Goal: Information Seeking & Learning: Learn about a topic

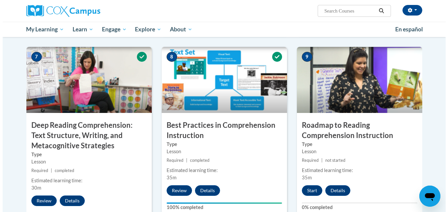
scroll to position [531, 0]
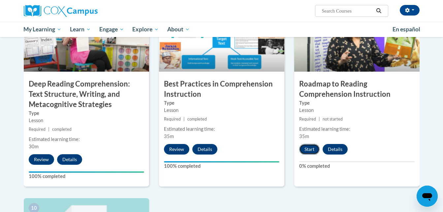
click at [311, 151] on button "Start" at bounding box center [309, 149] width 20 height 11
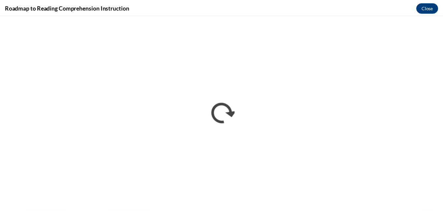
scroll to position [0, 0]
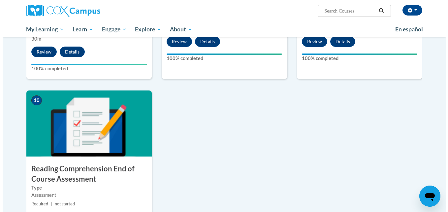
scroll to position [714, 0]
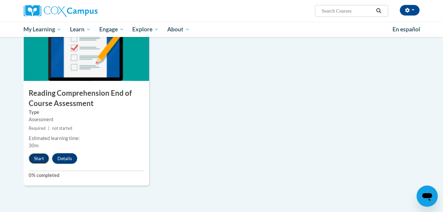
click at [42, 158] on button "Start" at bounding box center [39, 158] width 20 height 11
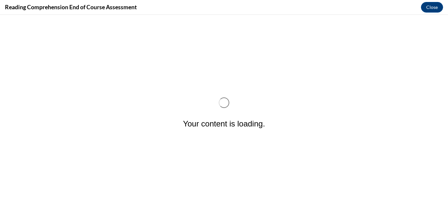
scroll to position [0, 0]
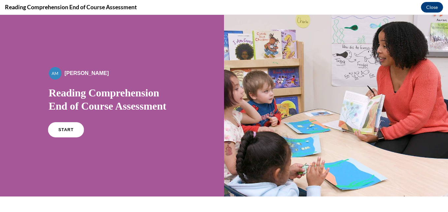
click at [62, 130] on span "START" at bounding box center [65, 129] width 15 height 5
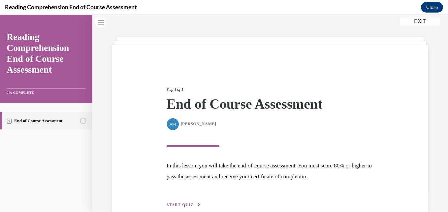
scroll to position [56, 0]
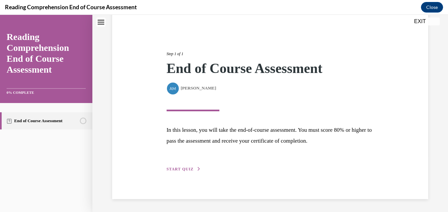
click at [187, 167] on span "START QUIZ" at bounding box center [180, 169] width 27 height 5
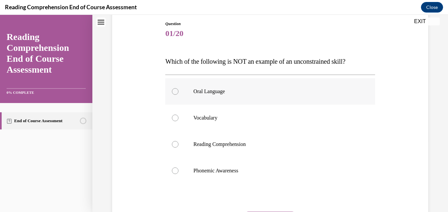
scroll to position [77, 0]
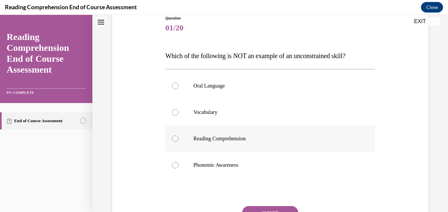
click at [260, 136] on p "Reading Comprehension" at bounding box center [275, 138] width 165 height 7
click at [179, 136] on input "Reading Comprehension" at bounding box center [175, 138] width 7 height 7
radio input "true"
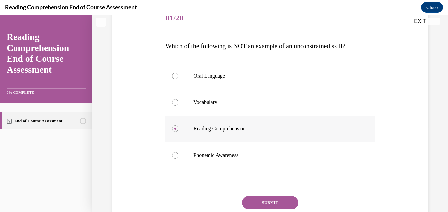
scroll to position [87, 0]
click at [264, 200] on button "SUBMIT" at bounding box center [270, 202] width 56 height 13
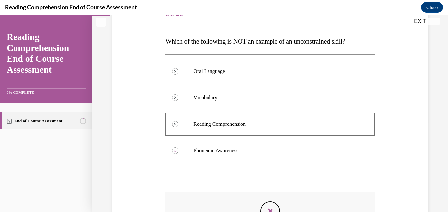
scroll to position [191, 0]
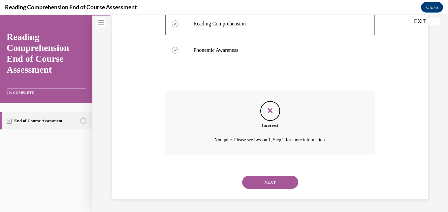
click at [262, 180] on button "NEXT" at bounding box center [270, 182] width 56 height 13
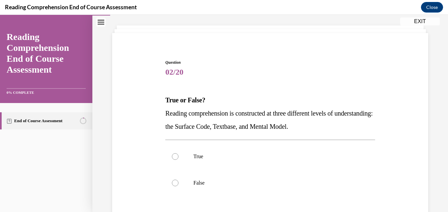
scroll to position [33, 0]
click at [193, 155] on p "True" at bounding box center [275, 156] width 165 height 7
click at [179, 155] on input "True" at bounding box center [175, 156] width 7 height 7
radio input "true"
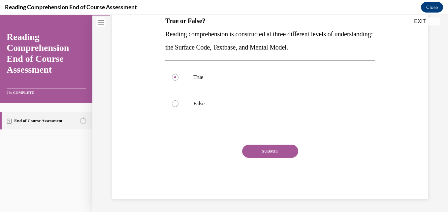
click at [276, 158] on div "SUBMIT" at bounding box center [270, 161] width 210 height 33
click at [272, 158] on div "SUBMIT" at bounding box center [270, 161] width 210 height 33
click at [267, 153] on button "SUBMIT" at bounding box center [270, 151] width 56 height 13
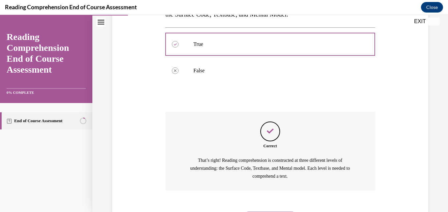
scroll to position [181, 0]
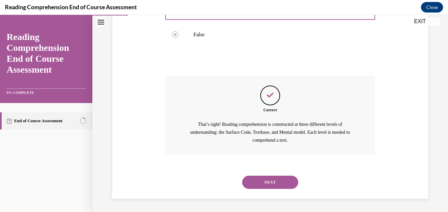
click at [261, 179] on button "NEXT" at bounding box center [270, 182] width 56 height 13
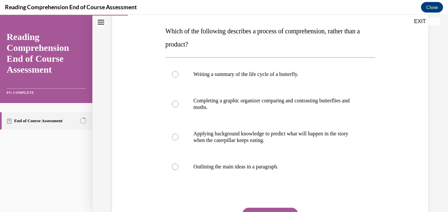
scroll to position [102, 0]
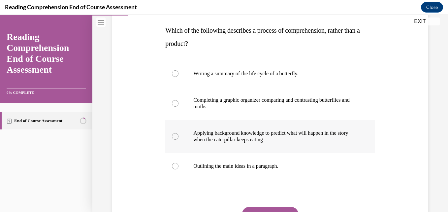
click at [264, 136] on p "Applying background knowledge to predict what will happen in the story when the…" at bounding box center [275, 136] width 165 height 13
click at [179, 136] on input "Applying background knowledge to predict what will happen in the story when the…" at bounding box center [175, 136] width 7 height 7
radio input "true"
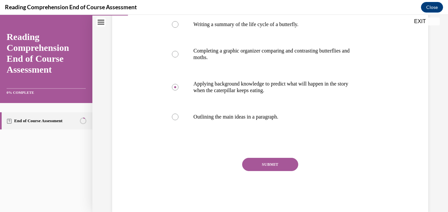
click at [283, 169] on button "SUBMIT" at bounding box center [270, 164] width 56 height 13
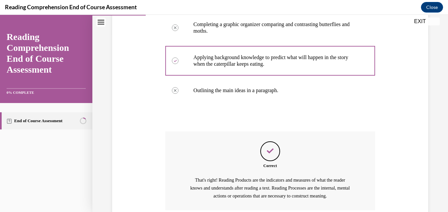
scroll to position [233, 0]
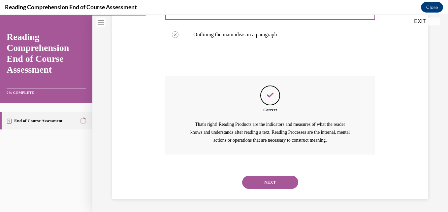
click at [257, 179] on button "NEXT" at bounding box center [270, 182] width 56 height 13
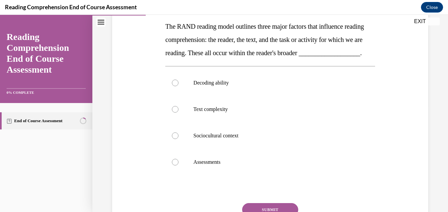
scroll to position [106, 0]
click at [251, 112] on p "Text complexity" at bounding box center [275, 109] width 165 height 7
click at [179, 112] on input "Text complexity" at bounding box center [175, 109] width 7 height 7
radio input "true"
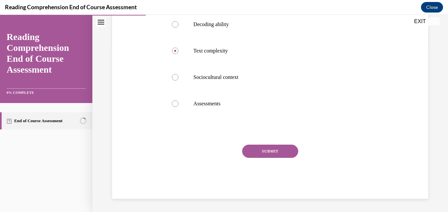
click at [264, 151] on button "SUBMIT" at bounding box center [270, 151] width 56 height 13
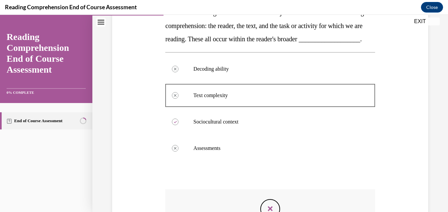
scroll to position [231, 0]
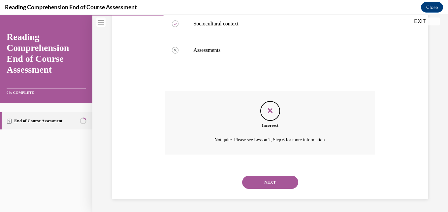
click at [265, 185] on button "NEXT" at bounding box center [270, 182] width 56 height 13
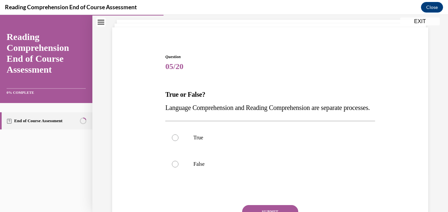
scroll to position [38, 0]
click at [190, 151] on label "True" at bounding box center [270, 137] width 210 height 26
click at [179, 141] on input "True" at bounding box center [175, 137] width 7 height 7
radio input "true"
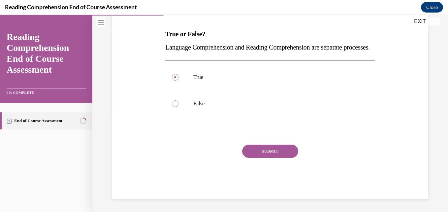
click at [254, 158] on button "SUBMIT" at bounding box center [270, 151] width 56 height 13
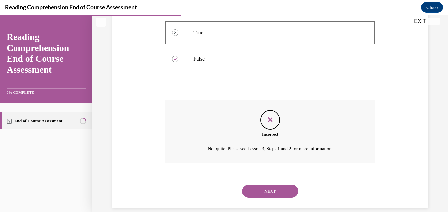
scroll to position [165, 0]
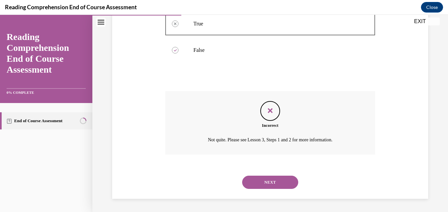
click at [255, 180] on button "NEXT" at bounding box center [270, 182] width 56 height 13
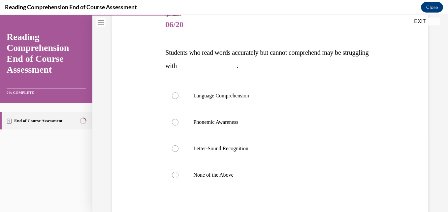
scroll to position [80, 0]
click at [230, 130] on label "Phonemic Awareness" at bounding box center [270, 122] width 210 height 26
click at [179, 125] on input "Phonemic Awareness" at bounding box center [175, 121] width 7 height 7
radio input "true"
click at [256, 100] on label "Language Comprehension" at bounding box center [270, 95] width 210 height 26
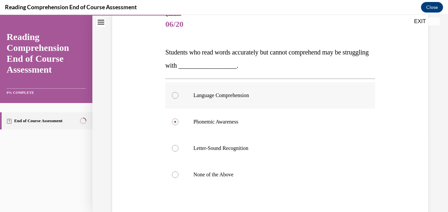
click at [179, 99] on input "Language Comprehension" at bounding box center [175, 95] width 7 height 7
radio input "true"
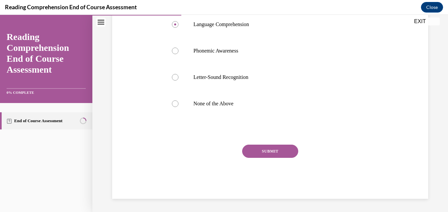
click at [269, 154] on button "SUBMIT" at bounding box center [270, 151] width 56 height 13
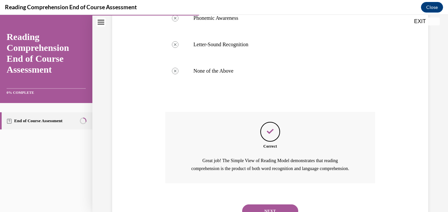
scroll to position [220, 0]
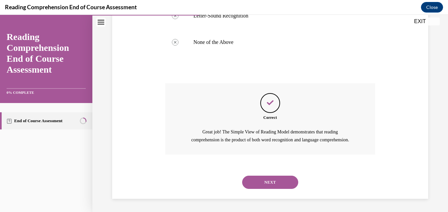
click at [257, 181] on button "NEXT" at bounding box center [270, 182] width 56 height 13
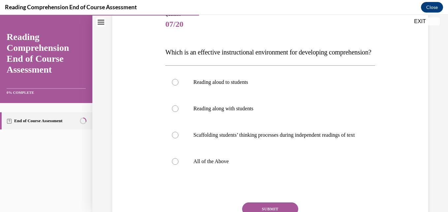
scroll to position [81, 0]
click at [232, 164] on p "All of the Above" at bounding box center [275, 161] width 165 height 7
click at [179, 164] on input "All of the Above" at bounding box center [175, 161] width 7 height 7
radio input "true"
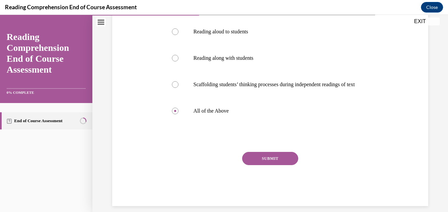
click at [272, 165] on button "SUBMIT" at bounding box center [270, 158] width 56 height 13
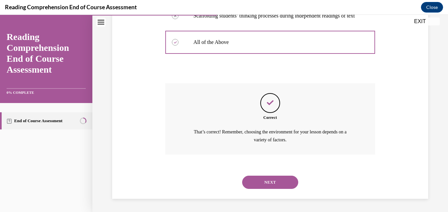
scroll to position [219, 0]
click at [254, 185] on button "NEXT" at bounding box center [270, 182] width 56 height 13
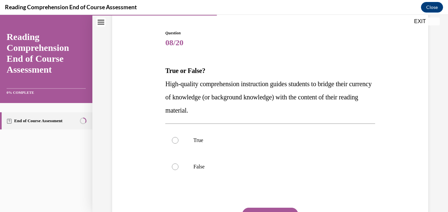
scroll to position [62, 0]
click at [194, 145] on label "True" at bounding box center [270, 140] width 210 height 26
click at [179, 143] on input "True" at bounding box center [175, 140] width 7 height 7
radio input "true"
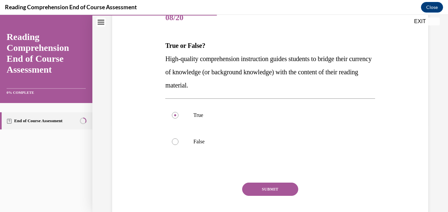
click at [260, 185] on button "SUBMIT" at bounding box center [270, 189] width 56 height 13
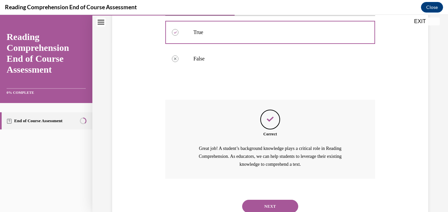
scroll to position [194, 0]
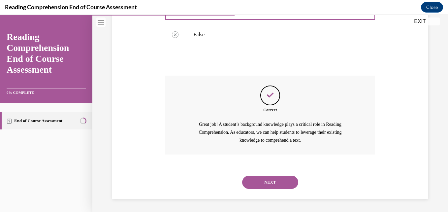
click at [259, 184] on button "NEXT" at bounding box center [270, 182] width 56 height 13
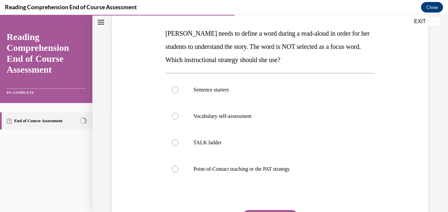
scroll to position [100, 0]
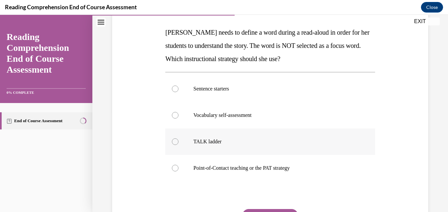
click at [235, 141] on p "TALK ladder" at bounding box center [275, 141] width 165 height 7
click at [179, 141] on input "TALK ladder" at bounding box center [175, 141] width 7 height 7
radio input "true"
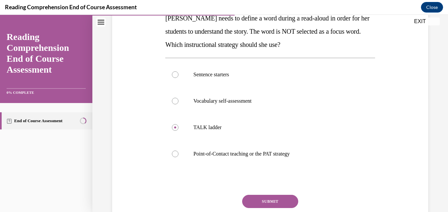
click at [262, 204] on button "SUBMIT" at bounding box center [270, 201] width 56 height 13
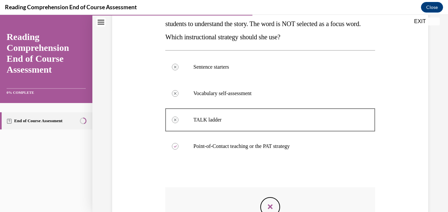
scroll to position [218, 0]
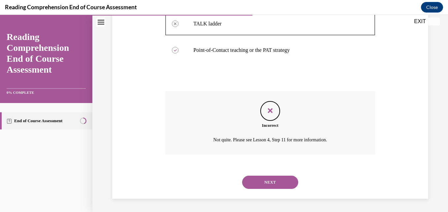
click at [262, 179] on button "NEXT" at bounding box center [270, 182] width 56 height 13
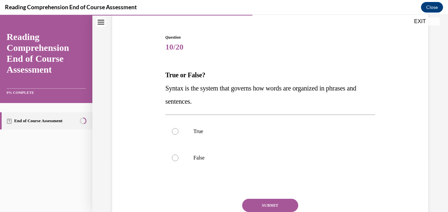
scroll to position [58, 0]
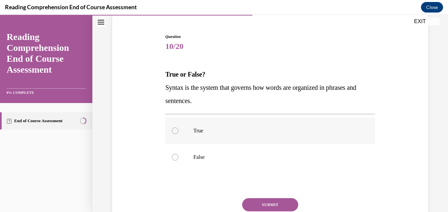
click at [230, 129] on p "True" at bounding box center [275, 130] width 165 height 7
click at [179, 129] on input "True" at bounding box center [175, 130] width 7 height 7
radio input "true"
click at [268, 204] on button "SUBMIT" at bounding box center [270, 204] width 56 height 13
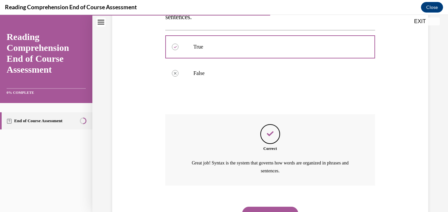
scroll to position [173, 0]
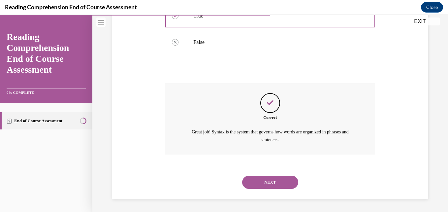
click at [261, 186] on button "NEXT" at bounding box center [270, 182] width 56 height 13
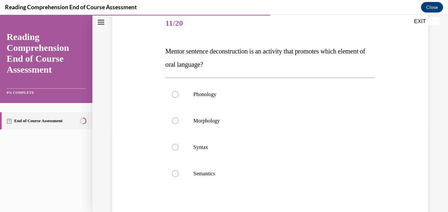
scroll to position [82, 0]
click at [217, 145] on p "Syntax" at bounding box center [275, 147] width 165 height 7
click at [179, 145] on input "Syntax" at bounding box center [175, 147] width 7 height 7
radio input "true"
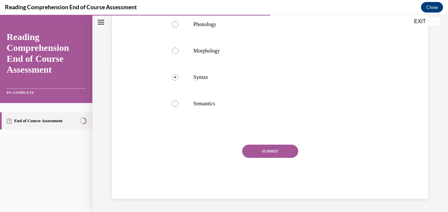
click at [280, 150] on button "SUBMIT" at bounding box center [270, 151] width 56 height 13
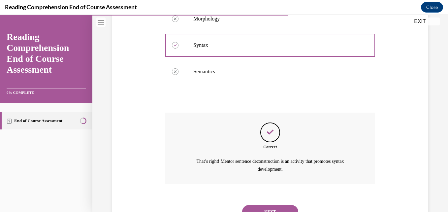
scroll to position [213, 0]
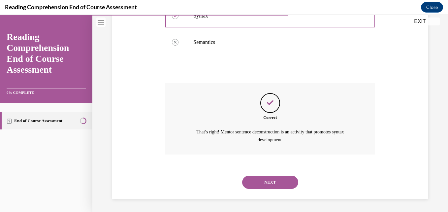
click at [265, 178] on button "NEXT" at bounding box center [270, 182] width 56 height 13
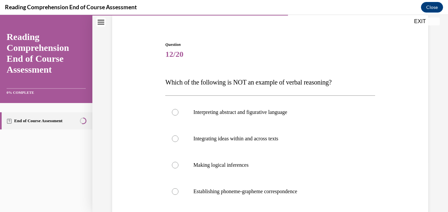
scroll to position [86, 0]
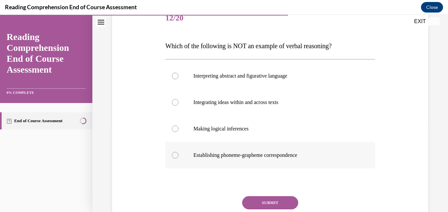
click at [251, 152] on p "Establishing phoneme-grapheme correspondence" at bounding box center [275, 155] width 165 height 7
click at [179, 152] on input "Establishing phoneme-grapheme correspondence" at bounding box center [175, 155] width 7 height 7
radio input "true"
click at [257, 163] on label "Establishing phoneme-grapheme correspondence" at bounding box center [270, 155] width 210 height 26
click at [179, 158] on input "Establishing phoneme-grapheme correspondence" at bounding box center [175, 155] width 7 height 7
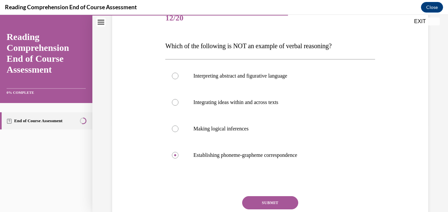
click at [270, 202] on button "SUBMIT" at bounding box center [270, 202] width 56 height 13
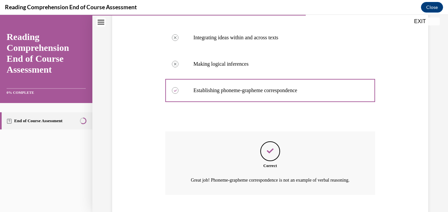
scroll to position [199, 0]
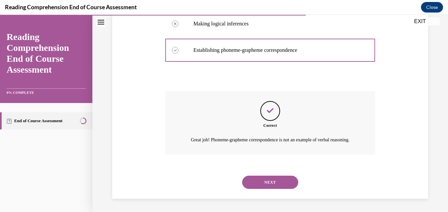
click at [260, 185] on button "NEXT" at bounding box center [270, 182] width 56 height 13
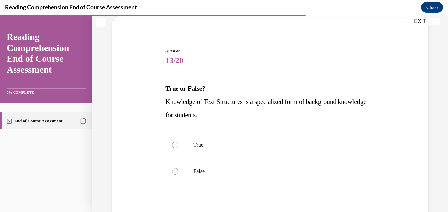
scroll to position [44, 0]
click at [261, 147] on p "True" at bounding box center [275, 144] width 165 height 7
click at [179, 147] on input "True" at bounding box center [175, 144] width 7 height 7
radio input "true"
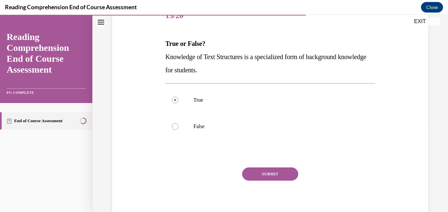
click at [266, 173] on button "SUBMIT" at bounding box center [270, 173] width 56 height 13
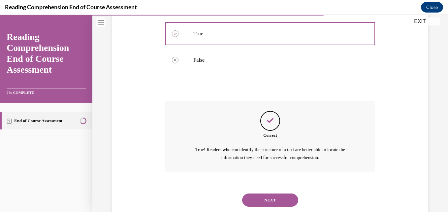
scroll to position [173, 0]
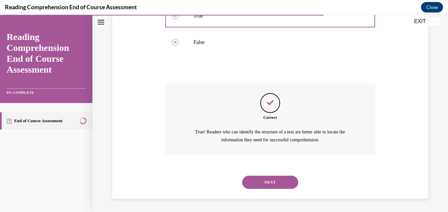
click at [260, 180] on button "NEXT" at bounding box center [270, 182] width 56 height 13
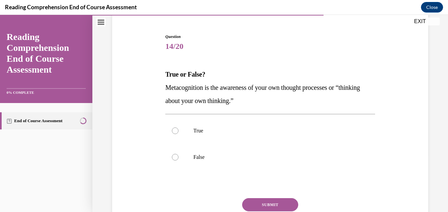
scroll to position [58, 0]
click at [252, 134] on label "True" at bounding box center [270, 130] width 210 height 26
click at [179, 134] on input "True" at bounding box center [175, 130] width 7 height 7
radio input "true"
click at [269, 200] on button "SUBMIT" at bounding box center [270, 204] width 56 height 13
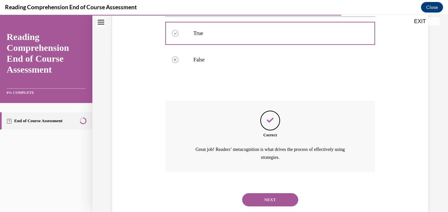
scroll to position [173, 0]
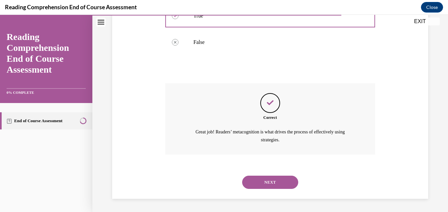
click at [266, 190] on div "NEXT" at bounding box center [270, 182] width 210 height 26
click at [269, 184] on button "NEXT" at bounding box center [270, 182] width 56 height 13
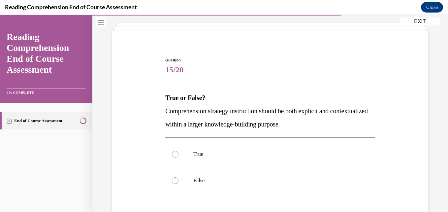
scroll to position [35, 0]
click at [263, 150] on label "True" at bounding box center [270, 154] width 210 height 26
click at [179, 151] on input "True" at bounding box center [175, 154] width 7 height 7
radio input "true"
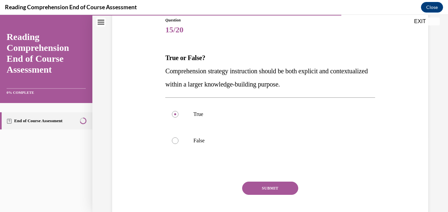
click at [266, 187] on button "SUBMIT" at bounding box center [270, 188] width 56 height 13
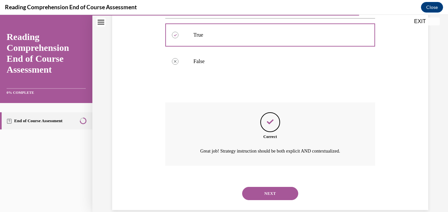
scroll to position [165, 0]
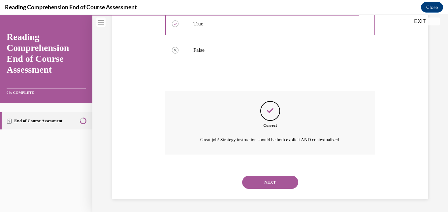
click at [262, 181] on button "NEXT" at bounding box center [270, 182] width 56 height 13
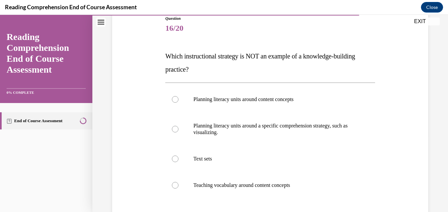
scroll to position [76, 0]
click at [226, 189] on label "Teaching vocabulary around content concepts" at bounding box center [270, 185] width 210 height 26
click at [179, 189] on input "Teaching vocabulary around content concepts" at bounding box center [175, 185] width 7 height 7
radio input "true"
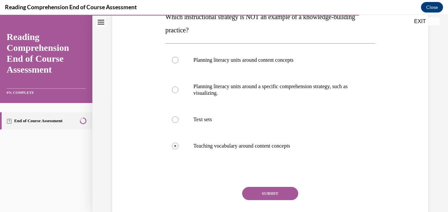
click at [260, 190] on button "SUBMIT" at bounding box center [270, 193] width 56 height 13
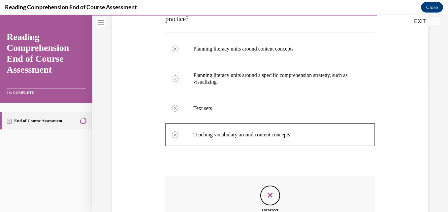
scroll to position [211, 0]
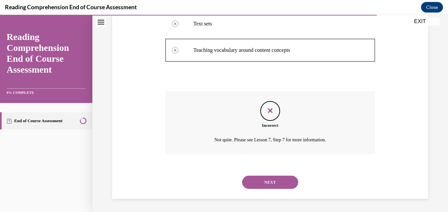
click at [261, 179] on button "NEXT" at bounding box center [270, 182] width 56 height 13
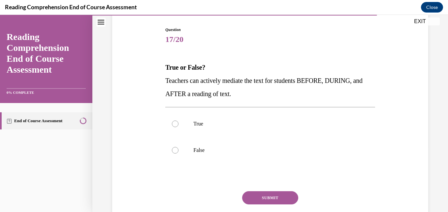
scroll to position [65, 0]
click at [255, 131] on label "True" at bounding box center [270, 123] width 210 height 26
click at [179, 127] on input "True" at bounding box center [175, 123] width 7 height 7
radio input "true"
click at [264, 193] on button "SUBMIT" at bounding box center [270, 197] width 56 height 13
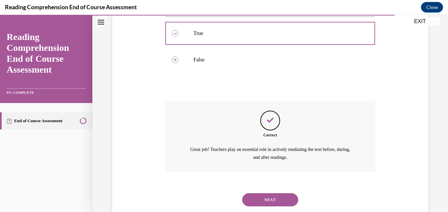
scroll to position [173, 0]
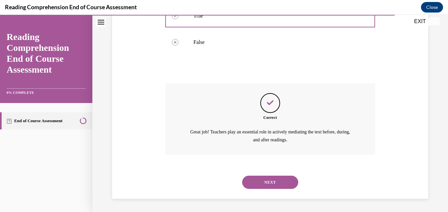
click at [259, 178] on button "NEXT" at bounding box center [270, 182] width 56 height 13
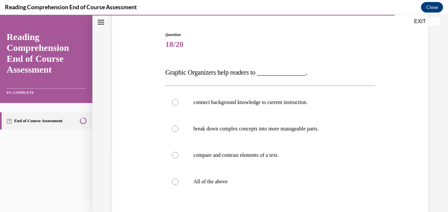
scroll to position [61, 0]
click at [228, 177] on label "All of the above" at bounding box center [270, 181] width 210 height 26
click at [179, 178] on input "All of the above" at bounding box center [175, 181] width 7 height 7
radio input "true"
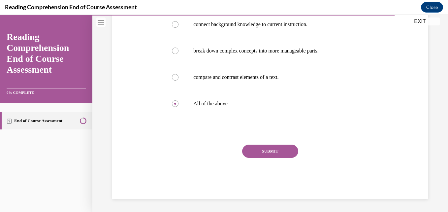
click at [282, 153] on button "SUBMIT" at bounding box center [270, 151] width 56 height 13
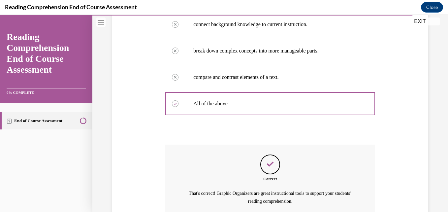
scroll to position [199, 0]
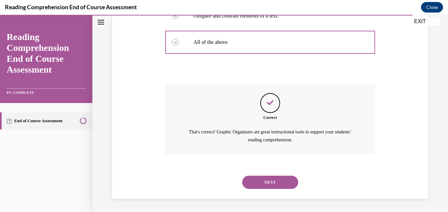
click at [254, 179] on button "NEXT" at bounding box center [270, 182] width 56 height 13
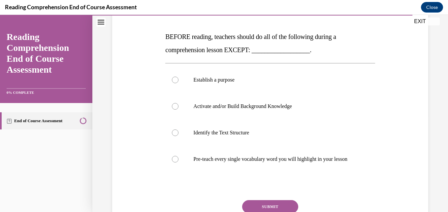
scroll to position [96, 0]
click at [262, 162] on p "Pre-teach every single vocabulary word you will highlight in your lesson" at bounding box center [275, 158] width 165 height 7
click at [179, 162] on input "Pre-teach every single vocabulary word you will highlight in your lesson" at bounding box center [175, 158] width 7 height 7
radio input "true"
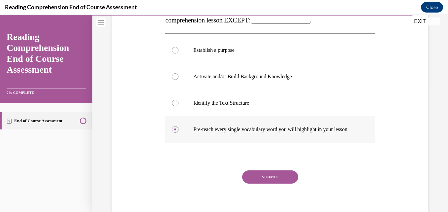
scroll to position [135, 0]
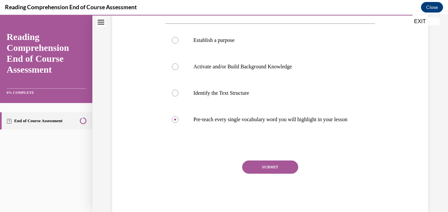
click at [265, 174] on button "SUBMIT" at bounding box center [270, 166] width 56 height 13
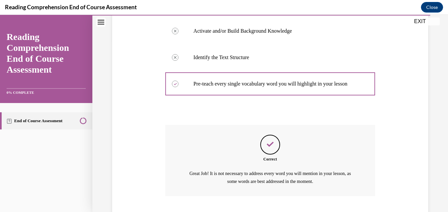
scroll to position [219, 0]
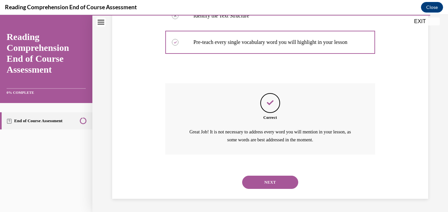
click at [263, 176] on button "NEXT" at bounding box center [270, 182] width 56 height 13
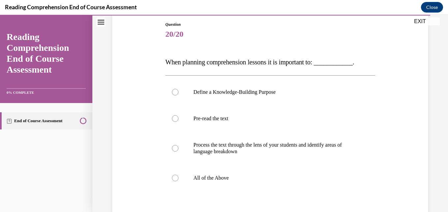
scroll to position [71, 0]
click at [251, 170] on label "All of the Above" at bounding box center [270, 177] width 210 height 26
click at [179, 174] on input "All of the Above" at bounding box center [175, 177] width 7 height 7
radio input "true"
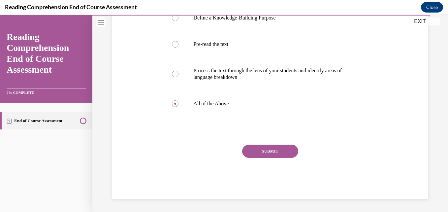
click at [287, 156] on button "SUBMIT" at bounding box center [270, 151] width 56 height 13
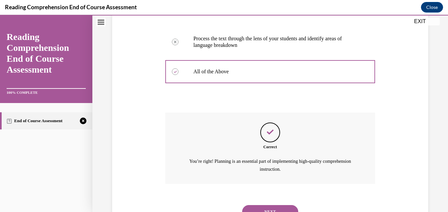
scroll to position [206, 0]
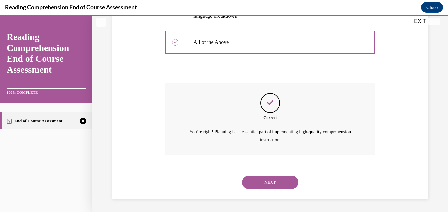
click at [256, 180] on button "NEXT" at bounding box center [270, 182] width 56 height 13
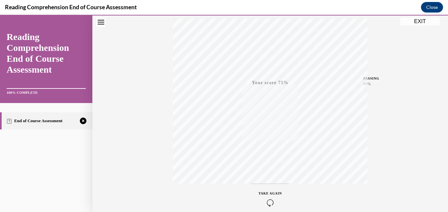
scroll to position [141, 0]
click at [270, 166] on div "TAKE AGAIN" at bounding box center [270, 168] width 23 height 16
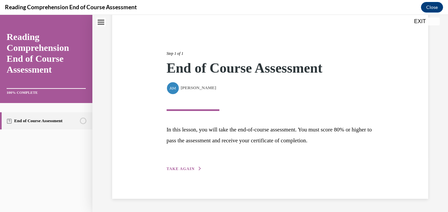
scroll to position [56, 0]
click at [177, 174] on div "Step 1 of 1 End of Course Assessment By [PERSON_NAME] [PERSON_NAME] In this les…" at bounding box center [270, 104] width 316 height 190
click at [185, 168] on span "TAKE AGAIN" at bounding box center [181, 169] width 28 height 5
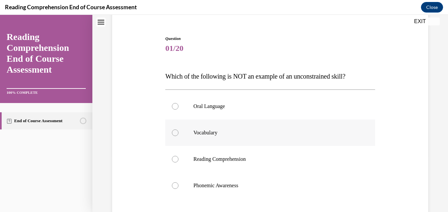
scroll to position [64, 0]
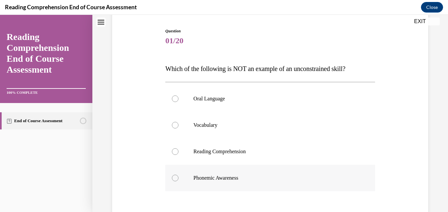
click at [218, 172] on label "Phonemic Awareness" at bounding box center [270, 178] width 210 height 26
click at [179, 175] on input "Phonemic Awareness" at bounding box center [175, 178] width 7 height 7
radio input "true"
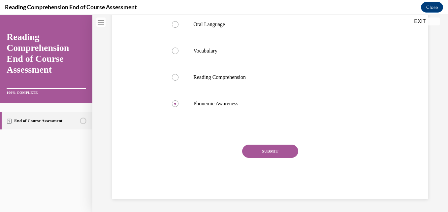
click at [281, 147] on button "SUBMIT" at bounding box center [270, 151] width 56 height 13
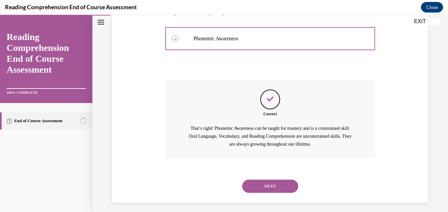
scroll to position [207, 0]
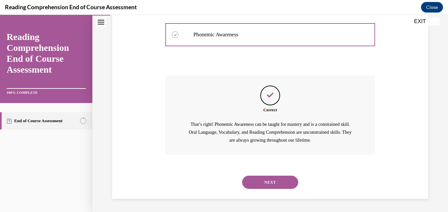
click at [268, 181] on button "NEXT" at bounding box center [270, 182] width 56 height 13
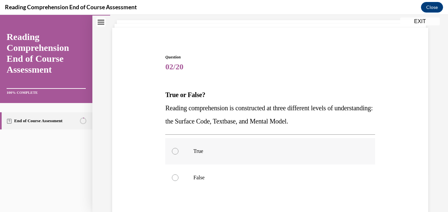
click at [193, 150] on p "True" at bounding box center [275, 151] width 165 height 7
click at [179, 150] on input "True" at bounding box center [175, 151] width 7 height 7
radio input "true"
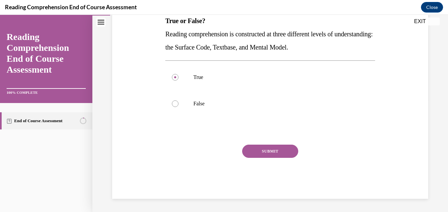
click at [258, 154] on button "SUBMIT" at bounding box center [270, 151] width 56 height 13
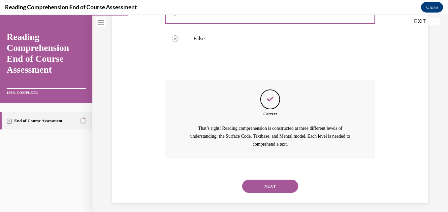
scroll to position [181, 0]
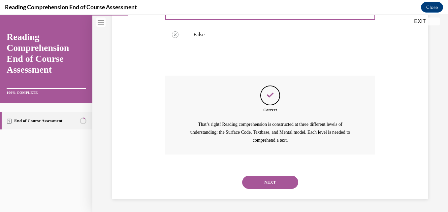
click at [254, 180] on button "NEXT" at bounding box center [270, 182] width 56 height 13
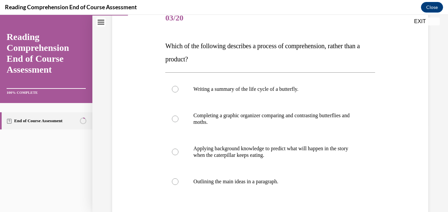
scroll to position [88, 0]
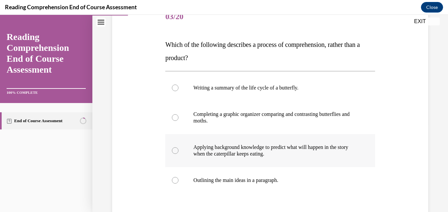
click at [240, 145] on p "Applying background knowledge to predict what will happen in the story when the…" at bounding box center [275, 150] width 165 height 13
click at [179, 147] on input "Applying background knowledge to predict what will happen in the story when the…" at bounding box center [175, 150] width 7 height 7
radio input "true"
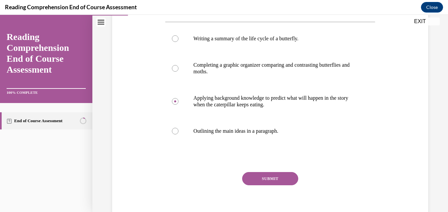
click at [257, 180] on button "SUBMIT" at bounding box center [270, 178] width 56 height 13
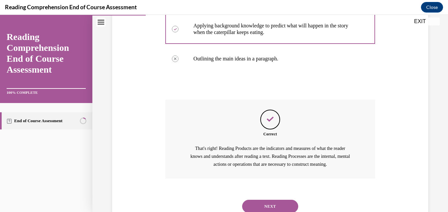
scroll to position [233, 0]
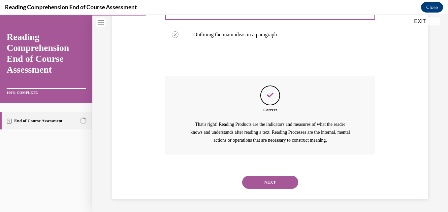
click at [269, 185] on button "NEXT" at bounding box center [270, 182] width 56 height 13
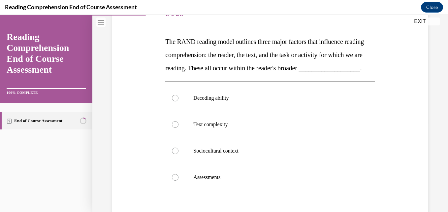
scroll to position [91, 0]
click at [225, 158] on label "Sociocultural context" at bounding box center [270, 150] width 210 height 26
click at [179, 154] on input "Sociocultural context" at bounding box center [175, 150] width 7 height 7
radio input "true"
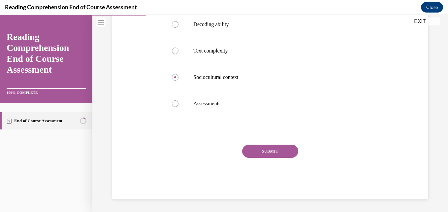
click at [258, 151] on button "SUBMIT" at bounding box center [270, 151] width 56 height 13
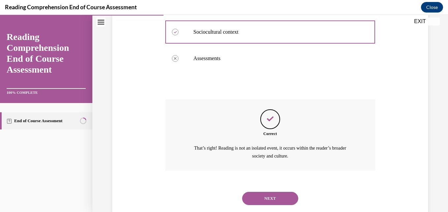
scroll to position [239, 0]
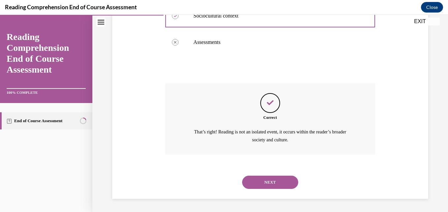
click at [264, 176] on button "NEXT" at bounding box center [270, 182] width 56 height 13
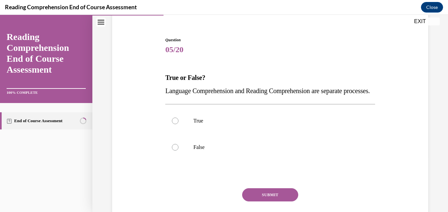
scroll to position [55, 0]
click at [222, 134] on label "True" at bounding box center [270, 120] width 210 height 26
click at [179, 124] on input "True" at bounding box center [175, 120] width 7 height 7
radio input "true"
click at [260, 201] on button "SUBMIT" at bounding box center [270, 194] width 56 height 13
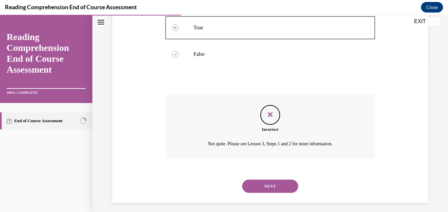
scroll to position [165, 0]
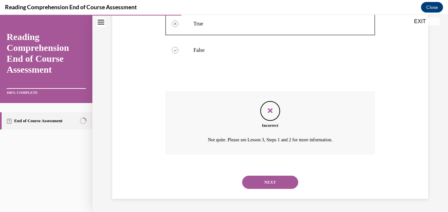
click at [267, 180] on button "NEXT" at bounding box center [270, 182] width 56 height 13
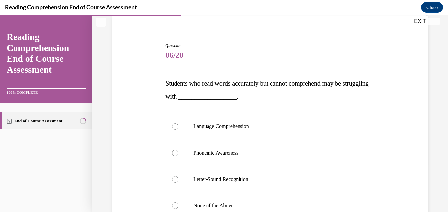
scroll to position [72, 0]
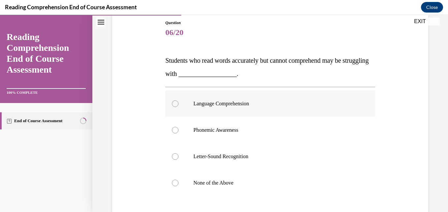
click at [261, 109] on label "Language Comprehension" at bounding box center [270, 103] width 210 height 26
click at [179, 107] on input "Language Comprehension" at bounding box center [175, 103] width 7 height 7
radio input "true"
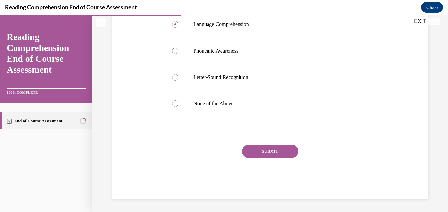
click at [263, 155] on button "SUBMIT" at bounding box center [270, 151] width 56 height 13
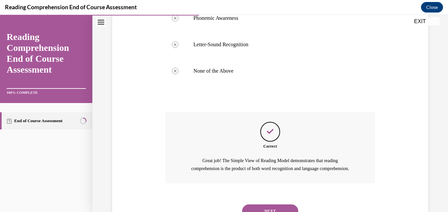
scroll to position [220, 0]
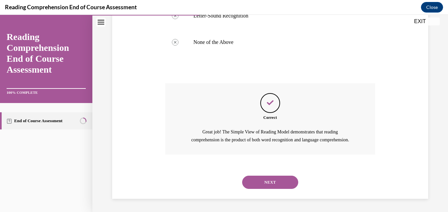
click at [268, 181] on button "NEXT" at bounding box center [270, 182] width 56 height 13
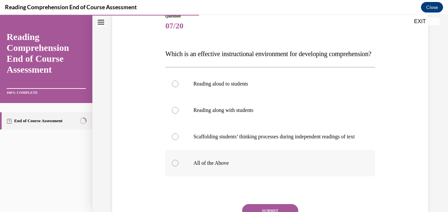
click at [229, 176] on label "All of the Above" at bounding box center [270, 163] width 210 height 26
click at [179, 166] on input "All of the Above" at bounding box center [175, 163] width 7 height 7
radio input "true"
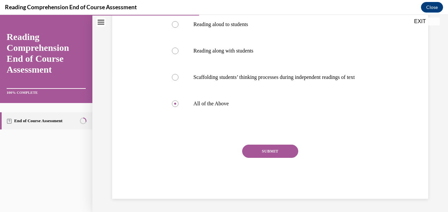
click at [272, 150] on button "SUBMIT" at bounding box center [270, 151] width 56 height 13
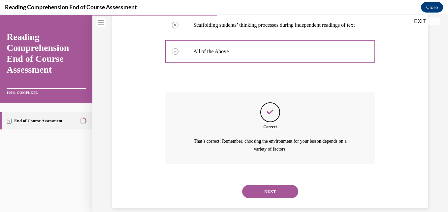
scroll to position [219, 0]
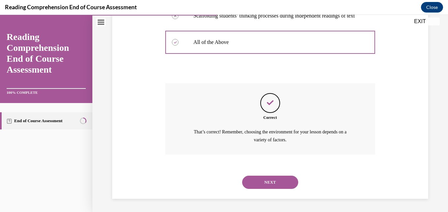
click at [266, 179] on button "NEXT" at bounding box center [270, 182] width 56 height 13
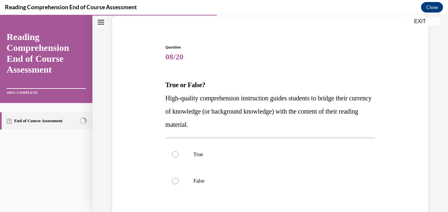
scroll to position [48, 0]
click at [217, 157] on p "True" at bounding box center [275, 154] width 165 height 7
click at [179, 157] on input "True" at bounding box center [175, 154] width 7 height 7
radio input "true"
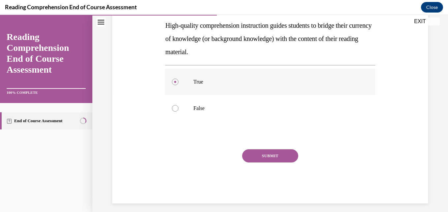
click at [264, 158] on button "SUBMIT" at bounding box center [270, 155] width 56 height 13
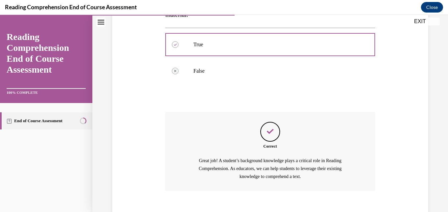
scroll to position [194, 0]
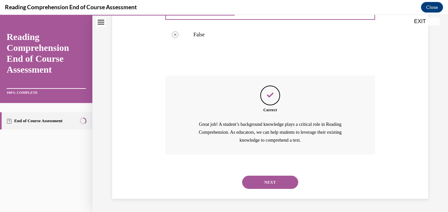
click at [261, 183] on button "NEXT" at bounding box center [270, 182] width 56 height 13
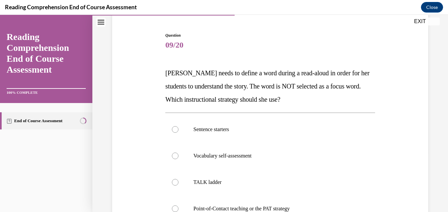
scroll to position [79, 0]
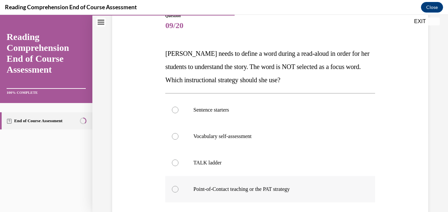
click at [263, 182] on label "Point-of-Contact teaching or the PAT strategy" at bounding box center [270, 189] width 210 height 26
click at [179, 186] on input "Point-of-Contact teaching or the PAT strategy" at bounding box center [175, 189] width 7 height 7
radio input "true"
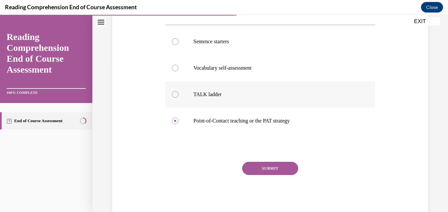
scroll to position [164, 0]
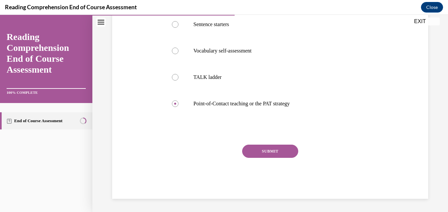
click at [272, 154] on button "SUBMIT" at bounding box center [270, 151] width 56 height 13
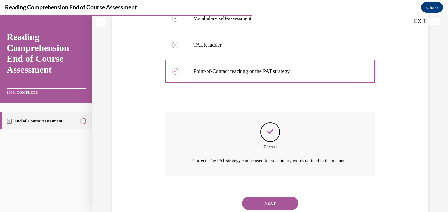
scroll to position [226, 0]
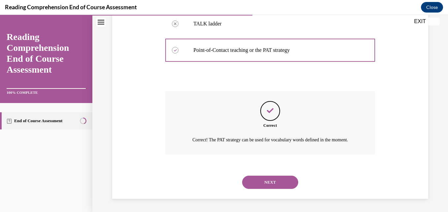
click at [267, 185] on button "NEXT" at bounding box center [270, 182] width 56 height 13
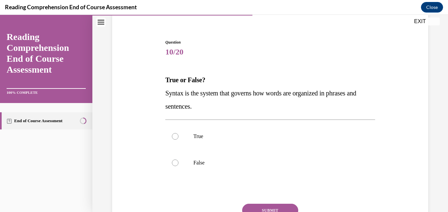
scroll to position [53, 0]
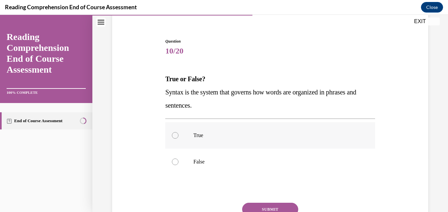
click at [246, 138] on p "True" at bounding box center [275, 135] width 165 height 7
click at [179, 138] on input "True" at bounding box center [175, 135] width 7 height 7
radio input "true"
click at [286, 207] on button "SUBMIT" at bounding box center [270, 209] width 56 height 13
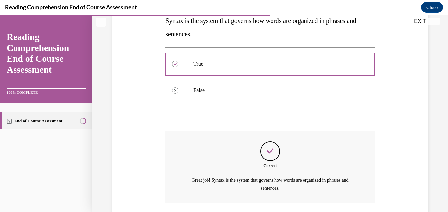
scroll to position [173, 0]
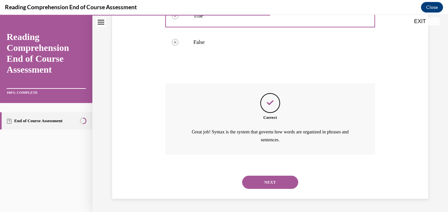
click at [272, 177] on button "NEXT" at bounding box center [270, 182] width 56 height 13
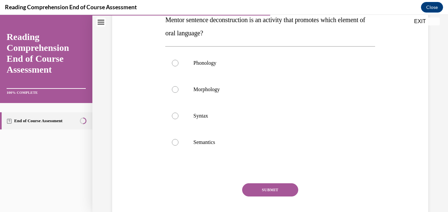
scroll to position [93, 0]
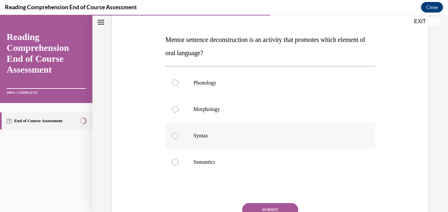
click at [245, 142] on label "Syntax" at bounding box center [270, 135] width 210 height 26
click at [179, 139] on input "Syntax" at bounding box center [175, 135] width 7 height 7
radio input "true"
click at [273, 205] on button "SUBMIT" at bounding box center [270, 209] width 56 height 13
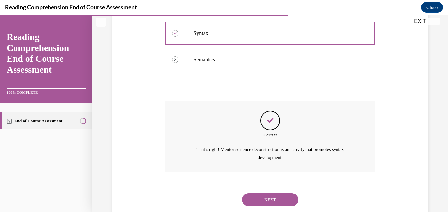
scroll to position [213, 0]
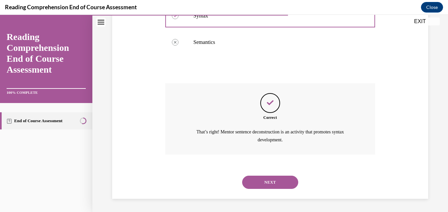
click at [260, 182] on button "NEXT" at bounding box center [270, 182] width 56 height 13
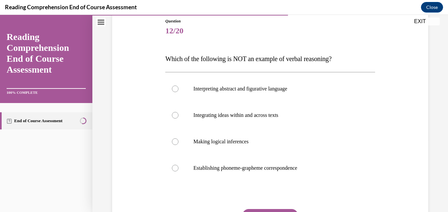
scroll to position [74, 0]
click at [269, 165] on p "Establishing phoneme-grapheme correspondence" at bounding box center [275, 167] width 165 height 7
click at [179, 165] on input "Establishing phoneme-grapheme correspondence" at bounding box center [175, 167] width 7 height 7
radio input "true"
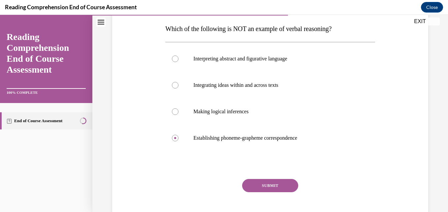
click at [282, 181] on button "SUBMIT" at bounding box center [270, 185] width 56 height 13
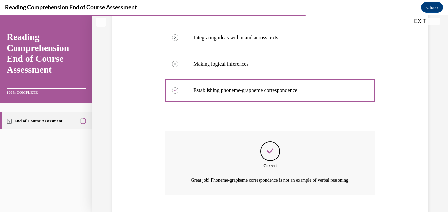
scroll to position [199, 0]
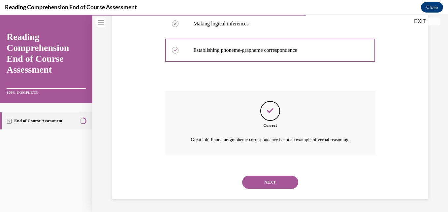
click at [263, 182] on button "NEXT" at bounding box center [270, 182] width 56 height 13
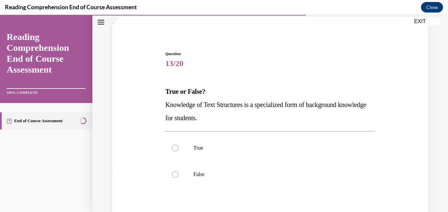
scroll to position [41, 0]
click at [226, 145] on p "True" at bounding box center [275, 147] width 165 height 7
click at [179, 145] on input "True" at bounding box center [175, 147] width 7 height 7
radio input "true"
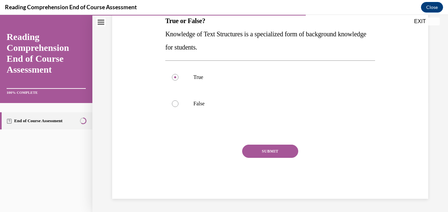
click at [276, 148] on button "SUBMIT" at bounding box center [270, 151] width 56 height 13
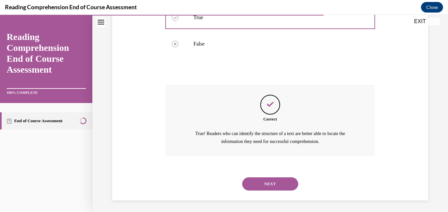
scroll to position [173, 0]
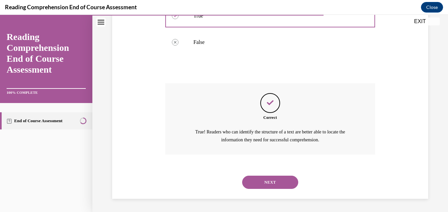
click at [267, 174] on div "NEXT" at bounding box center [270, 182] width 210 height 26
click at [267, 179] on button "NEXT" at bounding box center [270, 182] width 56 height 13
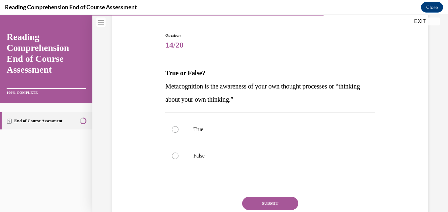
scroll to position [65, 0]
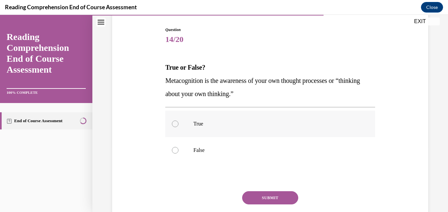
click at [228, 133] on label "True" at bounding box center [270, 124] width 210 height 26
click at [179, 127] on input "True" at bounding box center [175, 123] width 7 height 7
radio input "true"
click at [278, 195] on button "SUBMIT" at bounding box center [270, 197] width 56 height 13
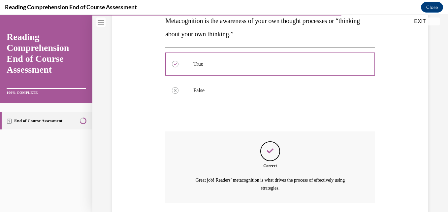
scroll to position [173, 0]
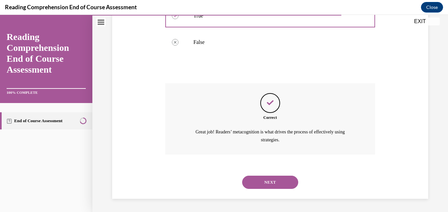
click at [261, 177] on button "NEXT" at bounding box center [270, 182] width 56 height 13
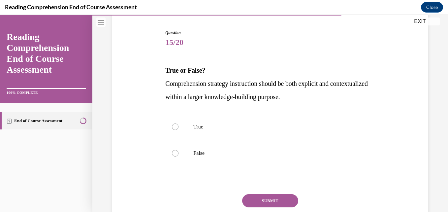
scroll to position [62, 0]
click at [213, 128] on p "True" at bounding box center [275, 126] width 165 height 7
click at [179, 128] on input "True" at bounding box center [175, 126] width 7 height 7
radio input "true"
click at [268, 198] on button "SUBMIT" at bounding box center [270, 200] width 56 height 13
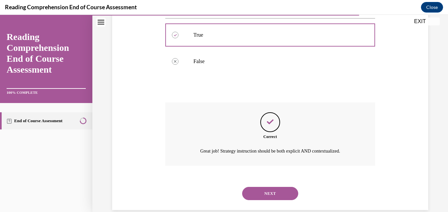
scroll to position [165, 0]
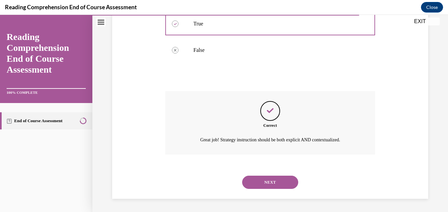
click at [262, 179] on button "NEXT" at bounding box center [270, 182] width 56 height 13
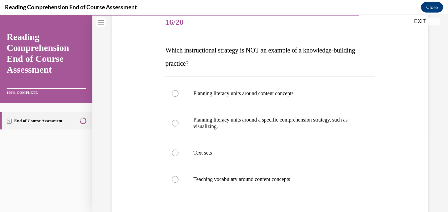
scroll to position [83, 0]
click at [274, 127] on p "Planning literacy units around a specific comprehension strategy, such as visua…" at bounding box center [275, 122] width 165 height 13
click at [179, 126] on input "Planning literacy units around a specific comprehension strategy, such as visua…" at bounding box center [175, 122] width 7 height 7
radio input "true"
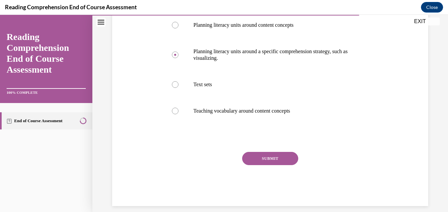
click at [277, 162] on button "SUBMIT" at bounding box center [270, 158] width 56 height 13
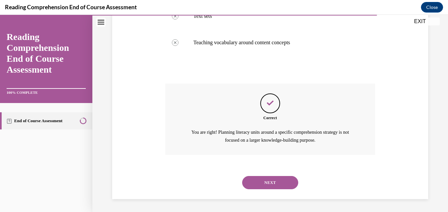
scroll to position [0, 0]
click at [257, 180] on button "NEXT" at bounding box center [270, 182] width 56 height 13
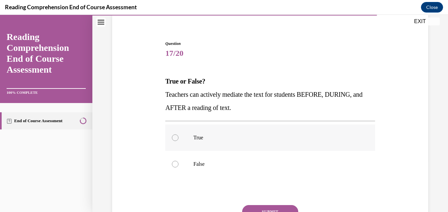
click at [246, 140] on p "True" at bounding box center [275, 137] width 165 height 7
click at [179, 140] on input "True" at bounding box center [175, 137] width 7 height 7
radio input "true"
click at [272, 204] on div "Question 17/20 True or False? Teachers can actively mediate the text for studen…" at bounding box center [270, 150] width 210 height 218
click at [272, 208] on button "SUBMIT" at bounding box center [270, 211] width 56 height 13
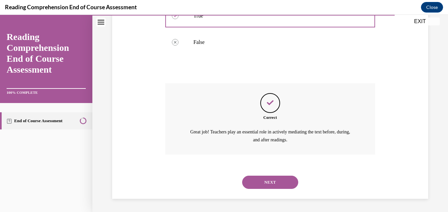
click at [262, 180] on button "NEXT" at bounding box center [270, 182] width 56 height 13
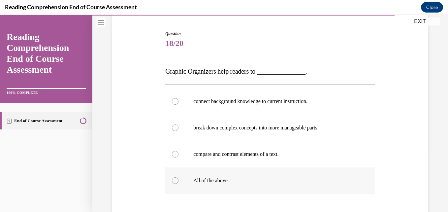
click at [233, 182] on p "All of the above" at bounding box center [275, 180] width 165 height 7
click at [179, 182] on input "All of the above" at bounding box center [175, 180] width 7 height 7
radio input "true"
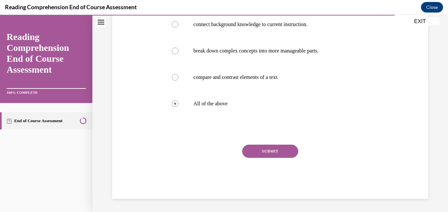
click at [273, 147] on button "SUBMIT" at bounding box center [270, 151] width 56 height 13
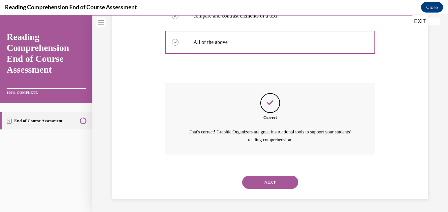
click at [266, 175] on div "NEXT" at bounding box center [270, 182] width 210 height 26
click at [265, 178] on button "NEXT" at bounding box center [270, 182] width 56 height 13
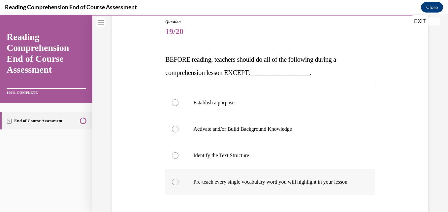
click at [231, 177] on label "Pre-teach every single vocabulary word you will highlight in your lesson" at bounding box center [270, 182] width 210 height 26
click at [179, 179] on input "Pre-teach every single vocabulary word you will highlight in your lesson" at bounding box center [175, 182] width 7 height 7
radio input "true"
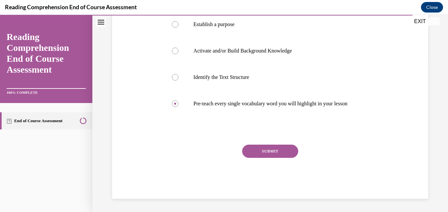
click at [273, 151] on button "SUBMIT" at bounding box center [270, 151] width 56 height 13
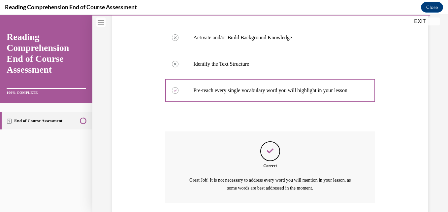
scroll to position [219, 0]
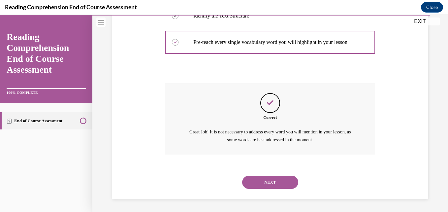
click at [262, 180] on button "NEXT" at bounding box center [270, 182] width 56 height 13
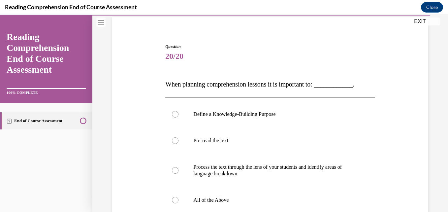
scroll to position [93, 0]
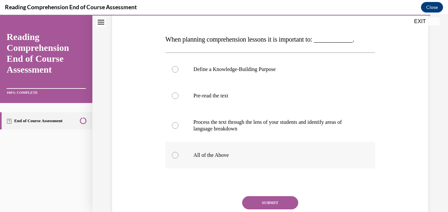
click at [248, 153] on p "All of the Above" at bounding box center [275, 155] width 165 height 7
click at [179, 153] on input "All of the Above" at bounding box center [175, 155] width 7 height 7
radio input "true"
click at [262, 197] on button "SUBMIT" at bounding box center [270, 202] width 56 height 13
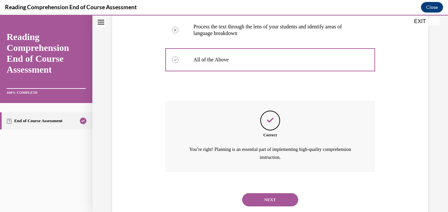
scroll to position [206, 0]
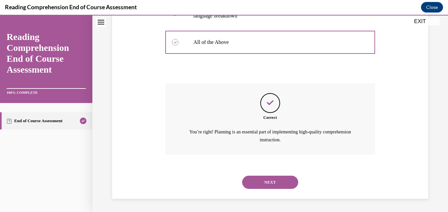
click at [264, 188] on button "NEXT" at bounding box center [270, 182] width 56 height 13
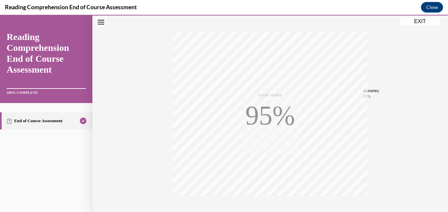
scroll to position [98, 0]
click at [416, 23] on button "EXIT" at bounding box center [420, 21] width 40 height 8
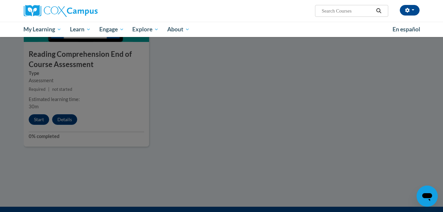
scroll to position [754, 0]
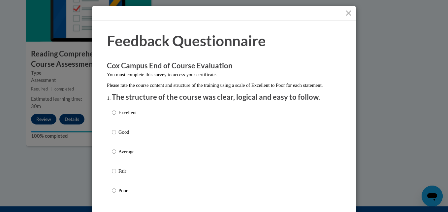
click at [345, 15] on button "Close" at bounding box center [349, 13] width 8 height 8
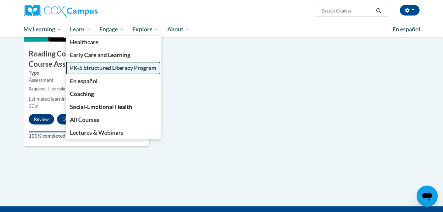
click at [115, 68] on span "PK-5 Structured Literacy Program" at bounding box center [113, 67] width 86 height 7
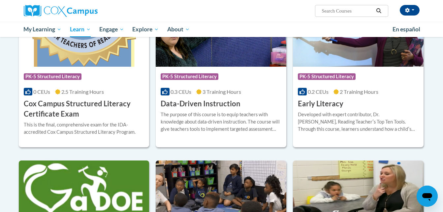
scroll to position [188, 0]
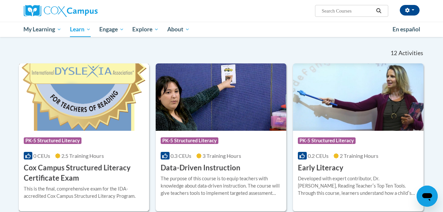
click at [102, 124] on img at bounding box center [84, 96] width 131 height 67
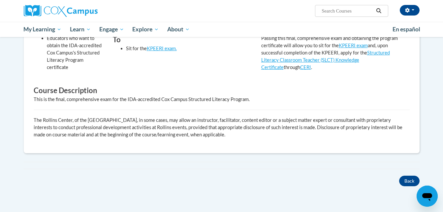
scroll to position [218, 0]
click at [405, 177] on button "Back" at bounding box center [409, 180] width 20 height 11
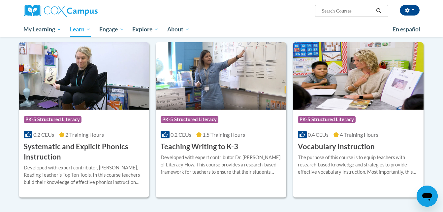
scroll to position [708, 0]
click at [112, 111] on div "Course Category: PK-5 Structured Literacy 0.2 CEUs 2 Training Hours COURSE Syst…" at bounding box center [84, 135] width 131 height 52
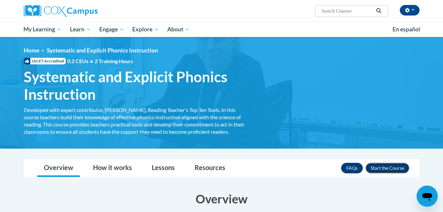
click at [378, 166] on button "Enroll" at bounding box center [388, 168] width 44 height 11
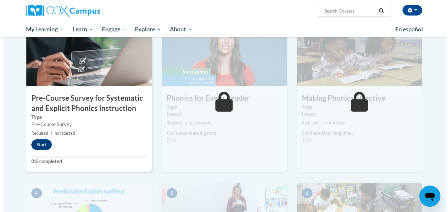
scroll to position [149, 0]
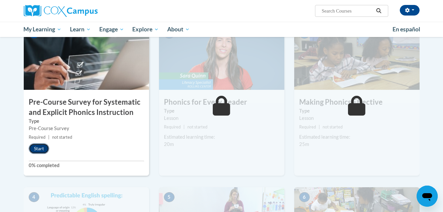
click at [42, 150] on button "Start" at bounding box center [39, 148] width 20 height 11
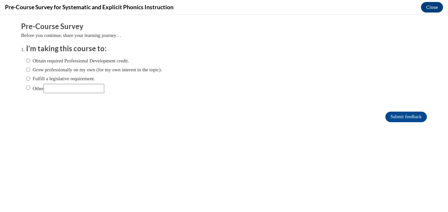
scroll to position [0, 0]
click at [26, 61] on input "Obtain required Professional Development credit." at bounding box center [28, 60] width 4 height 7
radio input "true"
click at [385, 119] on input "Submit feedback" at bounding box center [406, 117] width 42 height 11
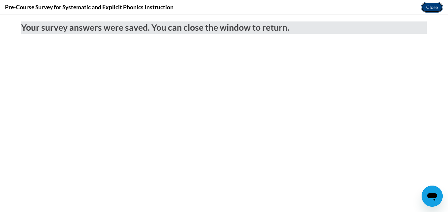
click at [431, 5] on button "Close" at bounding box center [432, 7] width 22 height 11
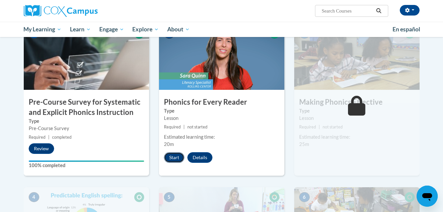
click at [171, 159] on button "Start" at bounding box center [174, 157] width 20 height 11
